Goal: Find specific page/section: Find specific page/section

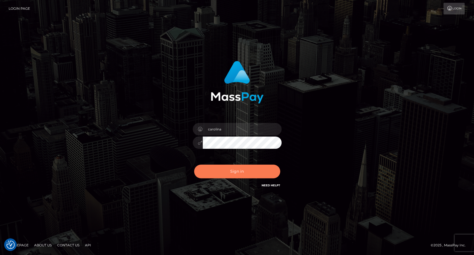
click at [244, 167] on button "Sign in" at bounding box center [237, 171] width 86 height 14
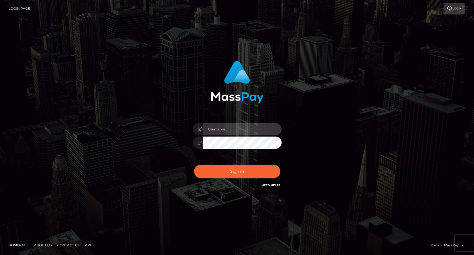
type input "carolina"
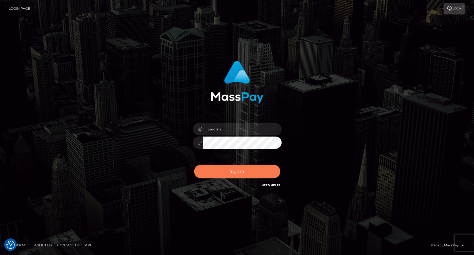
click at [243, 168] on button "Sign in" at bounding box center [237, 171] width 86 height 14
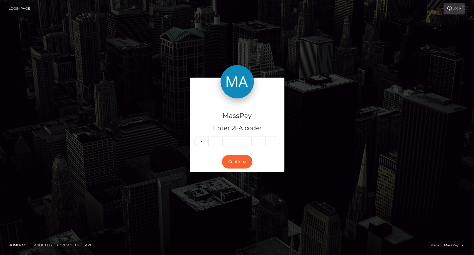
type input "0"
type input "9"
type input "7"
type input "4"
type input "9"
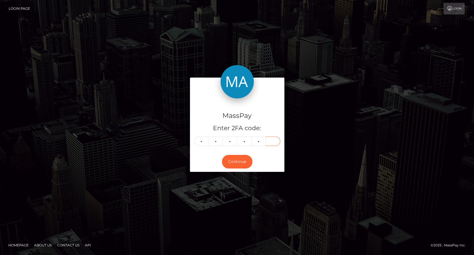
type input "9"
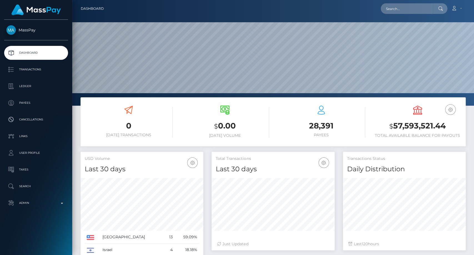
scroll to position [98, 123]
click at [404, 6] on input "text" at bounding box center [407, 8] width 52 height 11
paste input "[EMAIL_ADDRESS][DOMAIN_NAME]"
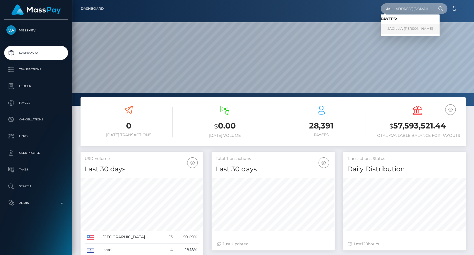
type input "[EMAIL_ADDRESS][DOMAIN_NAME]"
click at [408, 33] on link "SACILLIA MARIE DAVISON" at bounding box center [410, 29] width 59 height 10
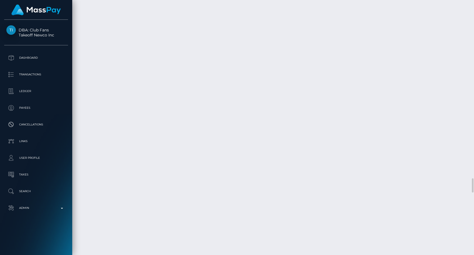
scroll to position [2994, 0]
copy div "Review - Attempted deceit, photos streamed"
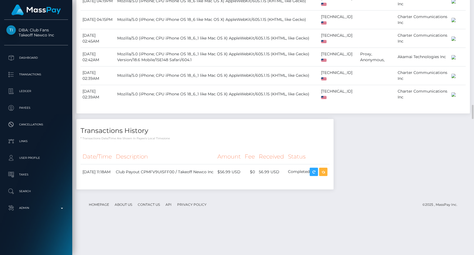
scroll to position [2006, 0]
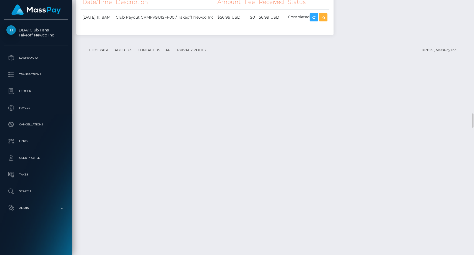
copy div "Review - Attempted deceit, photos streamed"
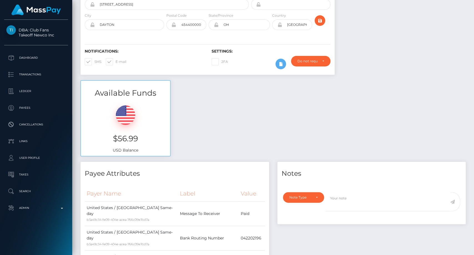
scroll to position [0, 0]
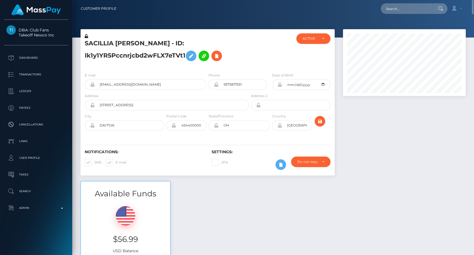
drag, startPoint x: 84, startPoint y: 43, endPoint x: 187, endPoint y: 51, distance: 103.2
click at [187, 51] on div "SACILLIA [PERSON_NAME] - ID: Ik1y1YR5Pccnrjcbd2wFLX7eTVt1" at bounding box center [165, 50] width 169 height 35
copy h5 "SACILLIA [PERSON_NAME] - ID: Ik1y1YR5Pccnrjcbd2wFLX7eTVt1"
click at [400, 11] on input "text" at bounding box center [407, 8] width 52 height 11
paste input "[EMAIL_ADDRESS][DOMAIN_NAME]"
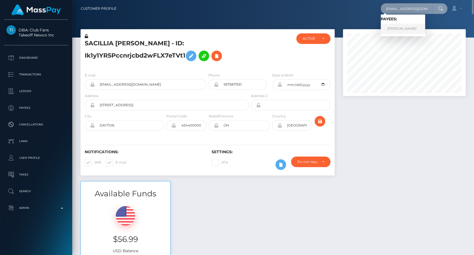
type input "[EMAIL_ADDRESS][DOMAIN_NAME]"
click at [410, 27] on link "Giselle Emmanuel" at bounding box center [403, 29] width 44 height 10
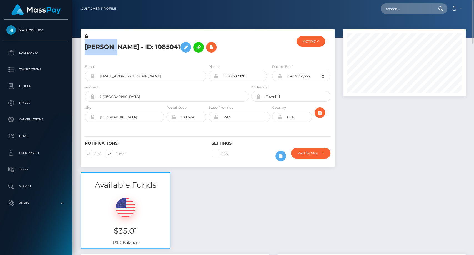
drag, startPoint x: 83, startPoint y: 48, endPoint x: 107, endPoint y: 49, distance: 23.4
click at [107, 49] on div "[PERSON_NAME] - ID: 1085041" at bounding box center [165, 46] width 169 height 26
copy h5 "Giselle"
